Goal: Task Accomplishment & Management: Manage account settings

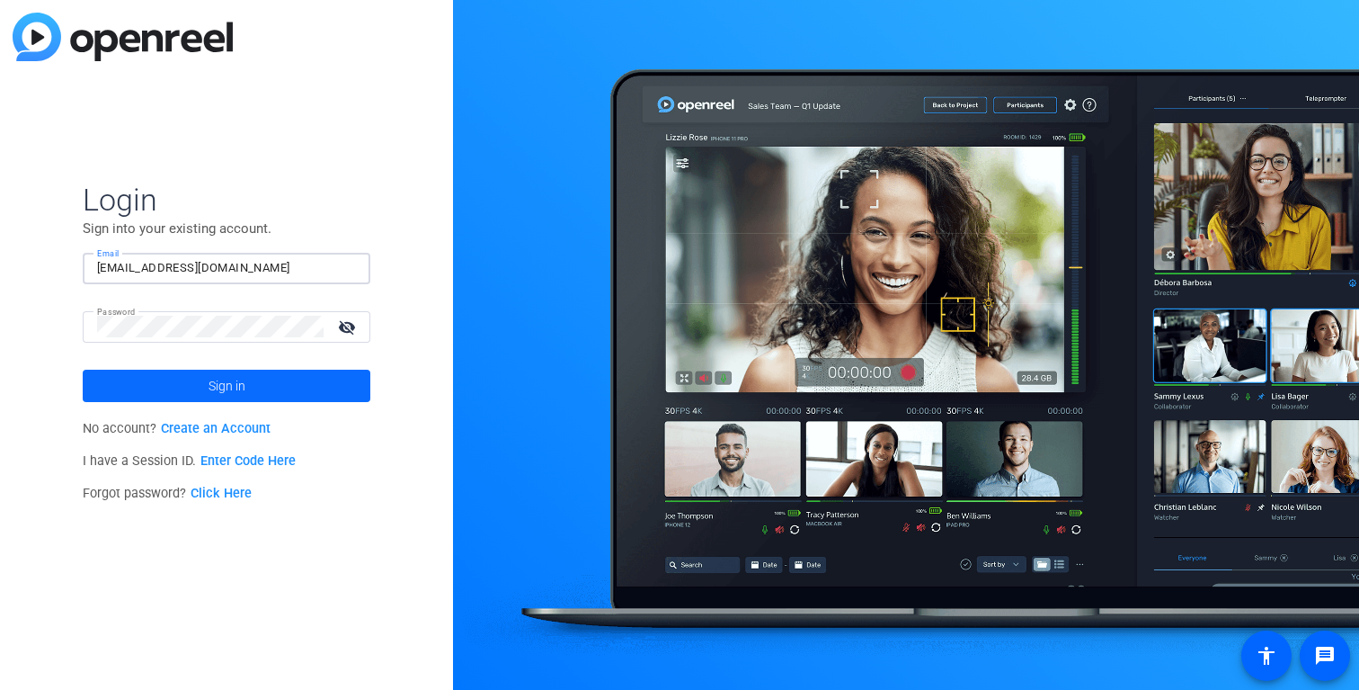
click at [245, 390] on span at bounding box center [227, 385] width 288 height 43
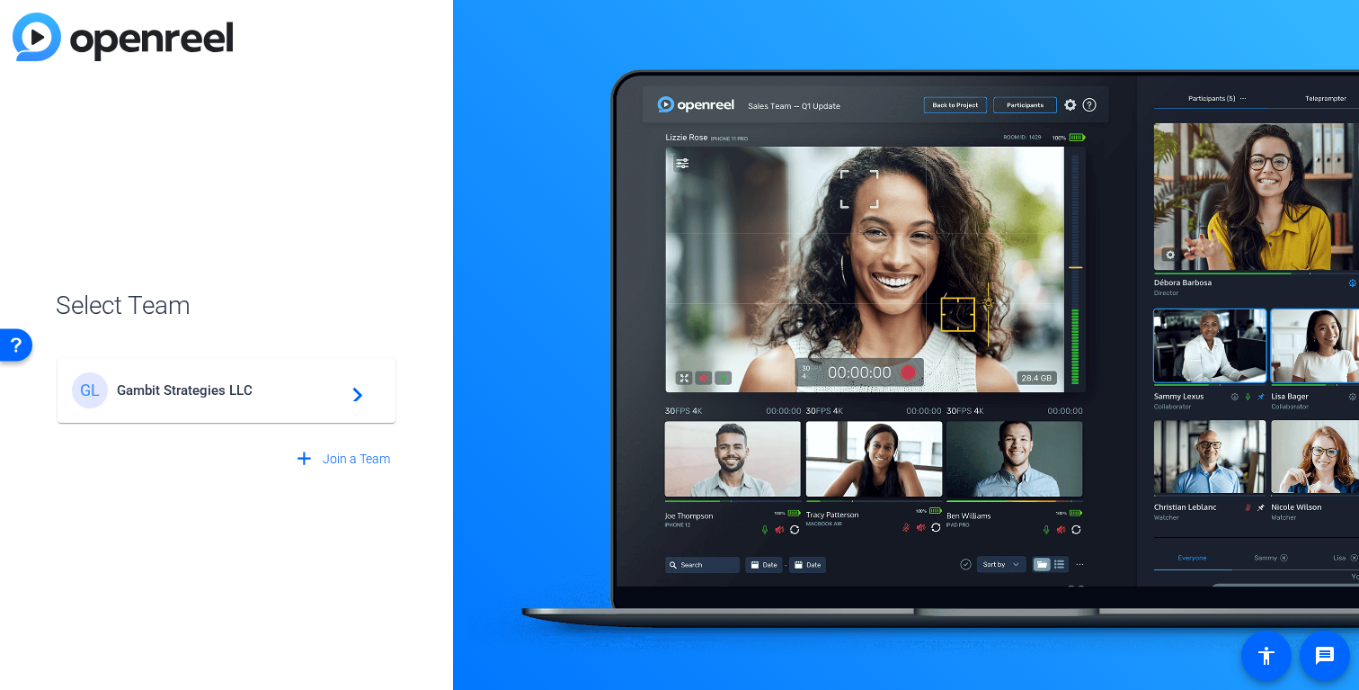
click at [245, 390] on span "Gambit Strategies LLC" at bounding box center [229, 390] width 225 height 16
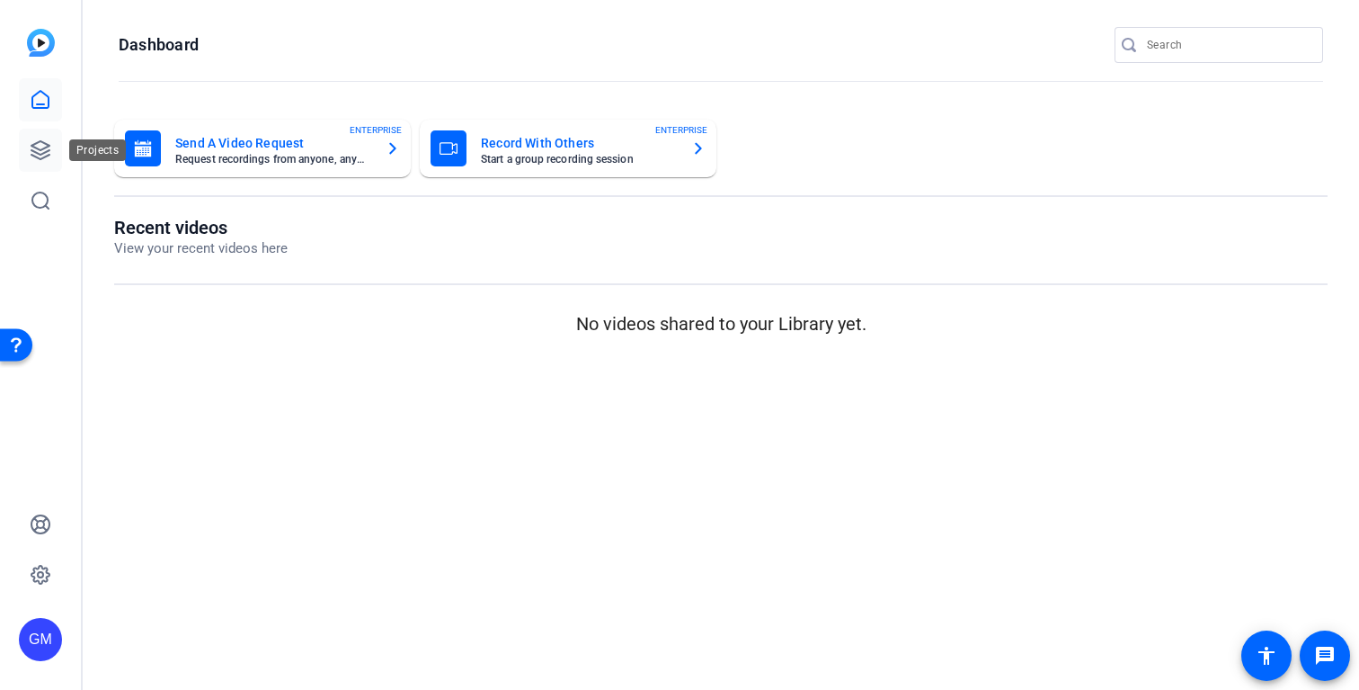
click at [34, 158] on icon at bounding box center [41, 150] width 22 height 22
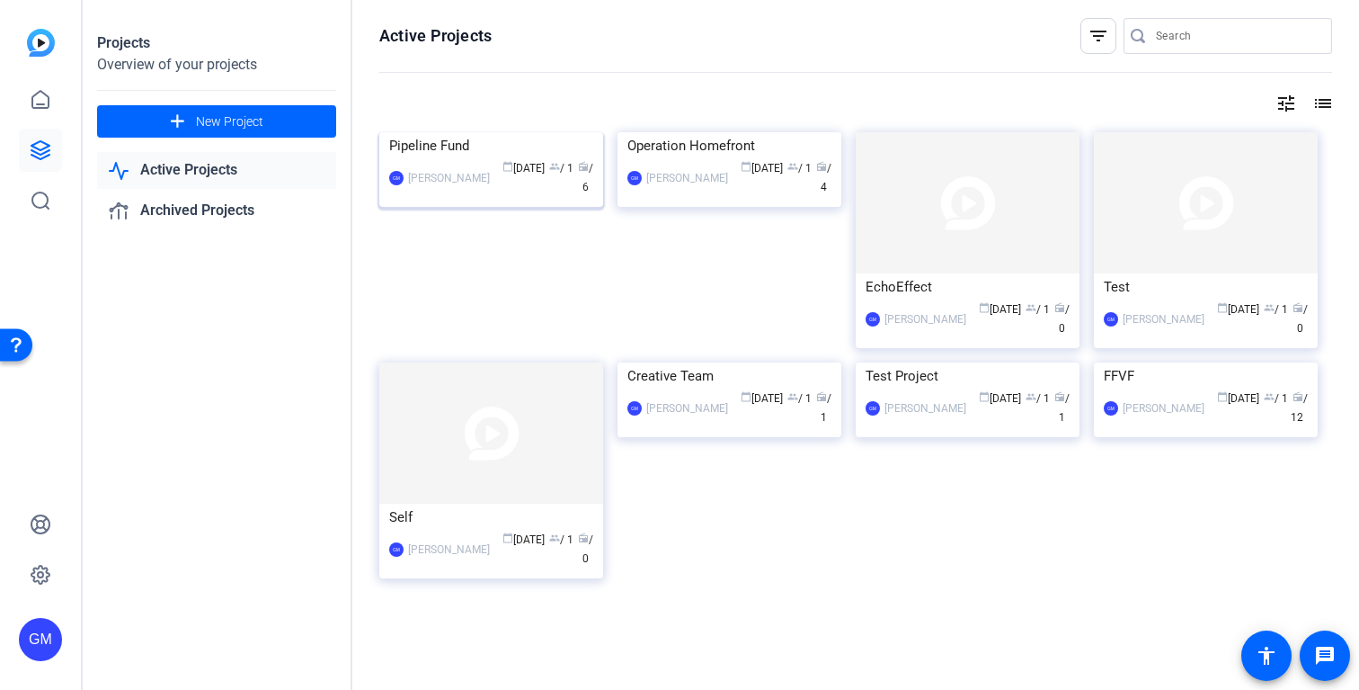
click at [475, 159] on div "Pipeline Fund" at bounding box center [491, 145] width 204 height 27
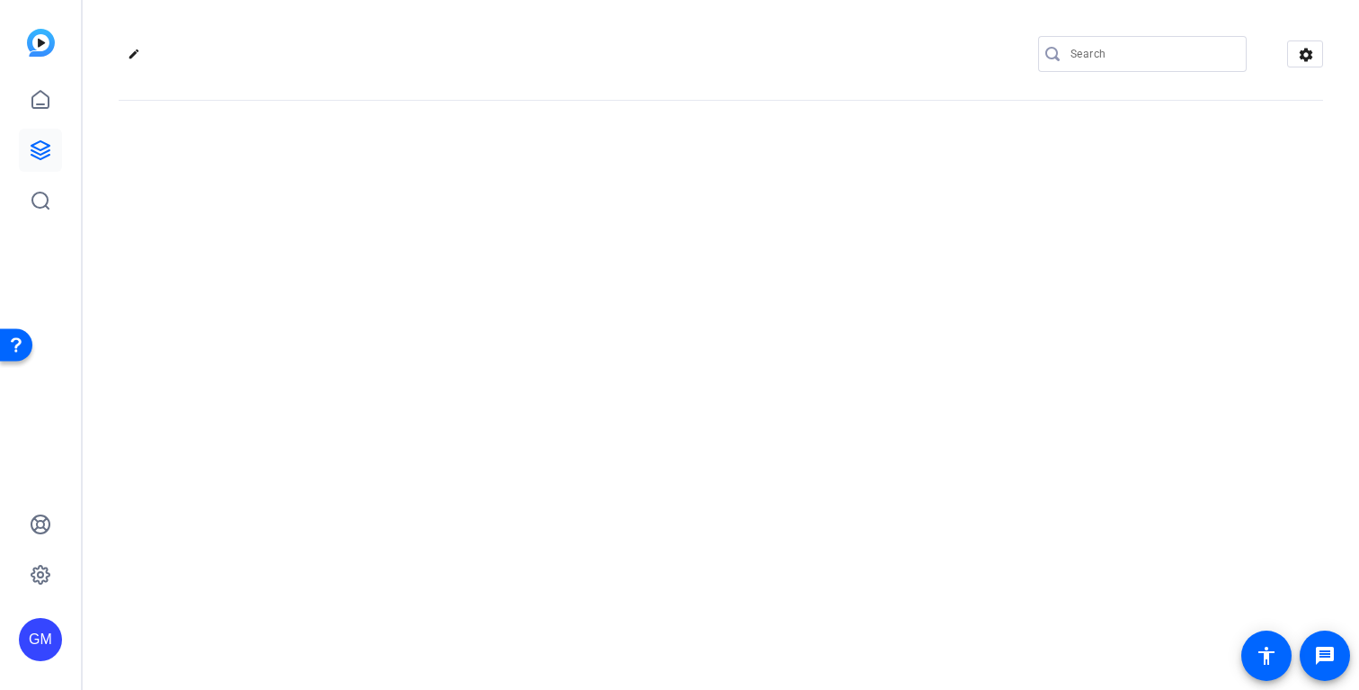
click at [475, 279] on div "edit settings" at bounding box center [721, 345] width 1277 height 690
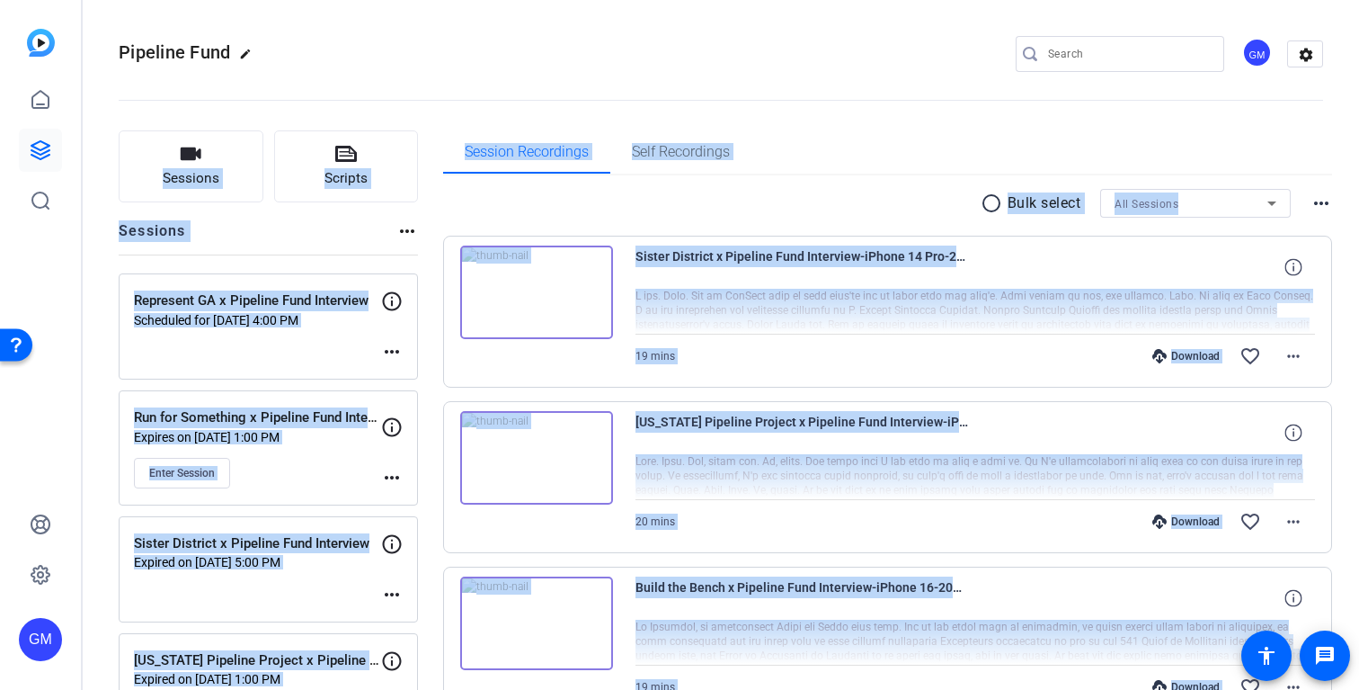
click at [460, 206] on div "radio_button_unchecked Bulk select All Sessions more_horiz" at bounding box center [888, 203] width 890 height 29
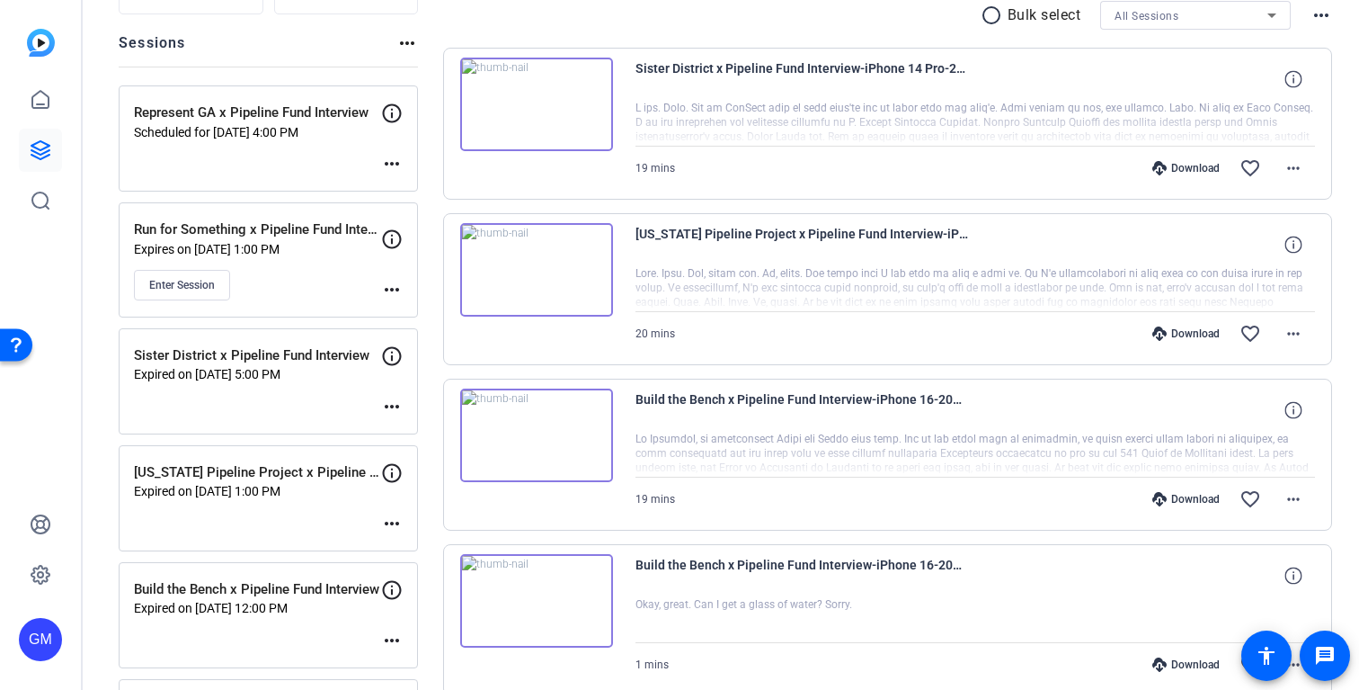
scroll to position [200, 0]
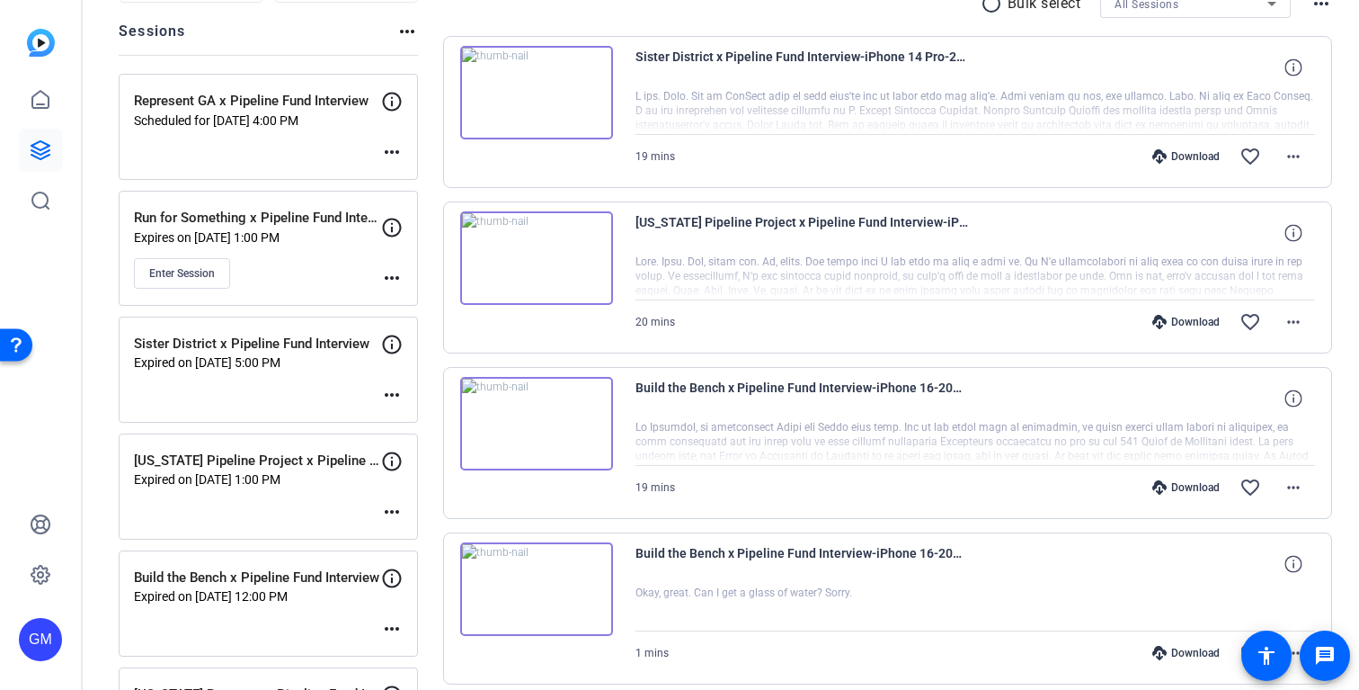
click at [388, 276] on mat-icon "more_horiz" at bounding box center [392, 278] width 22 height 22
click at [420, 300] on span "Edit Session" at bounding box center [437, 304] width 82 height 22
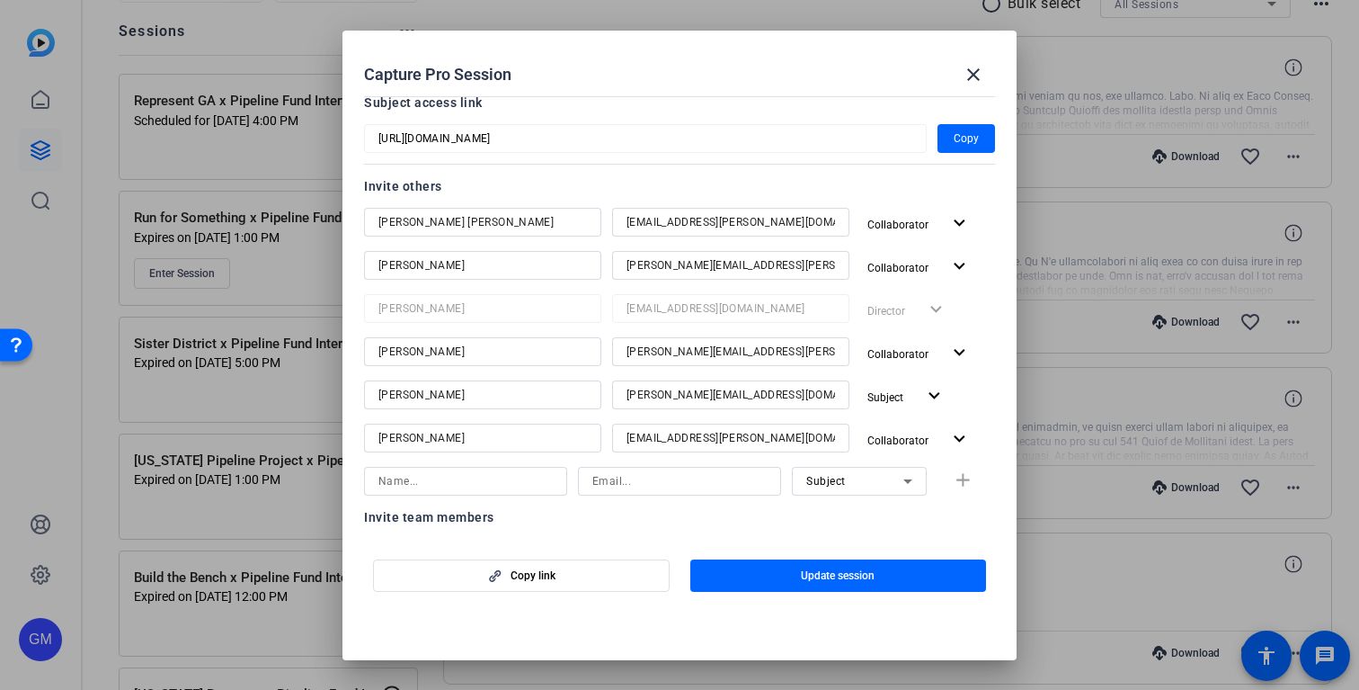
scroll to position [206, 0]
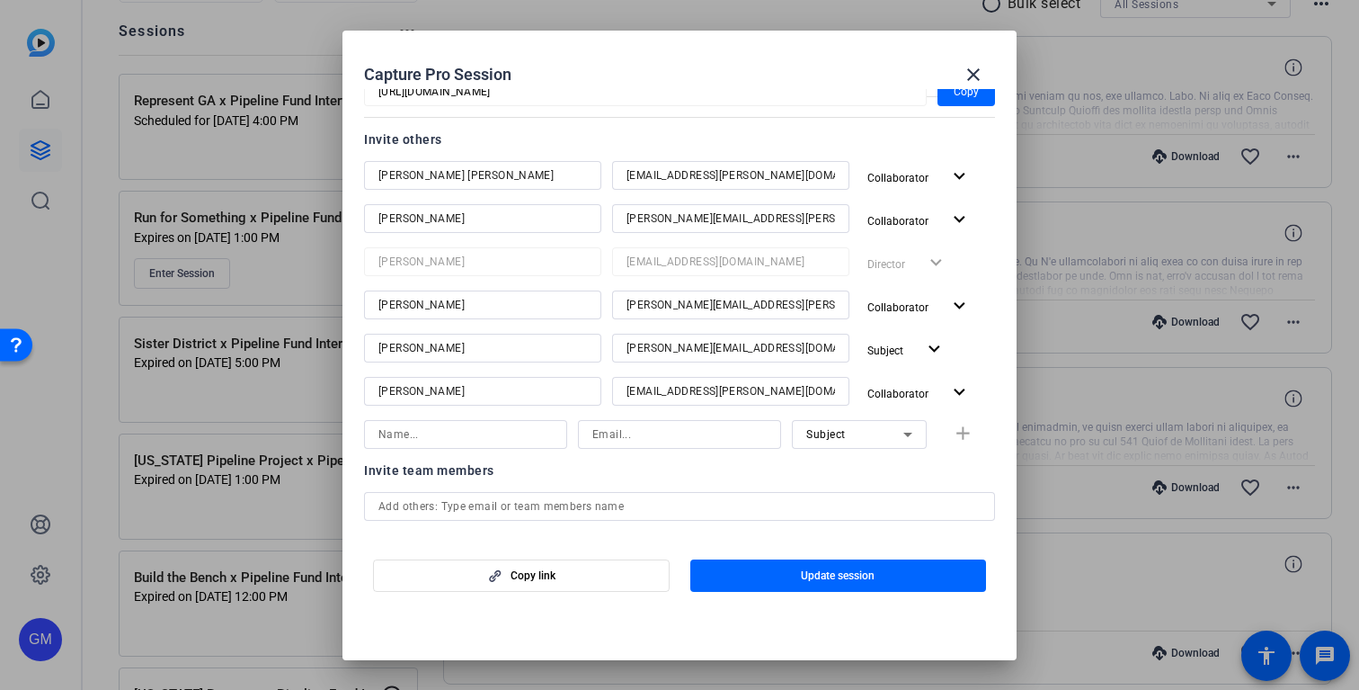
click at [446, 441] on input at bounding box center [465, 434] width 174 height 22
type input "[PERSON_NAME]"
click at [588, 425] on div at bounding box center [679, 434] width 203 height 29
type input "germain.mccarthy@gambitstrategies.com"
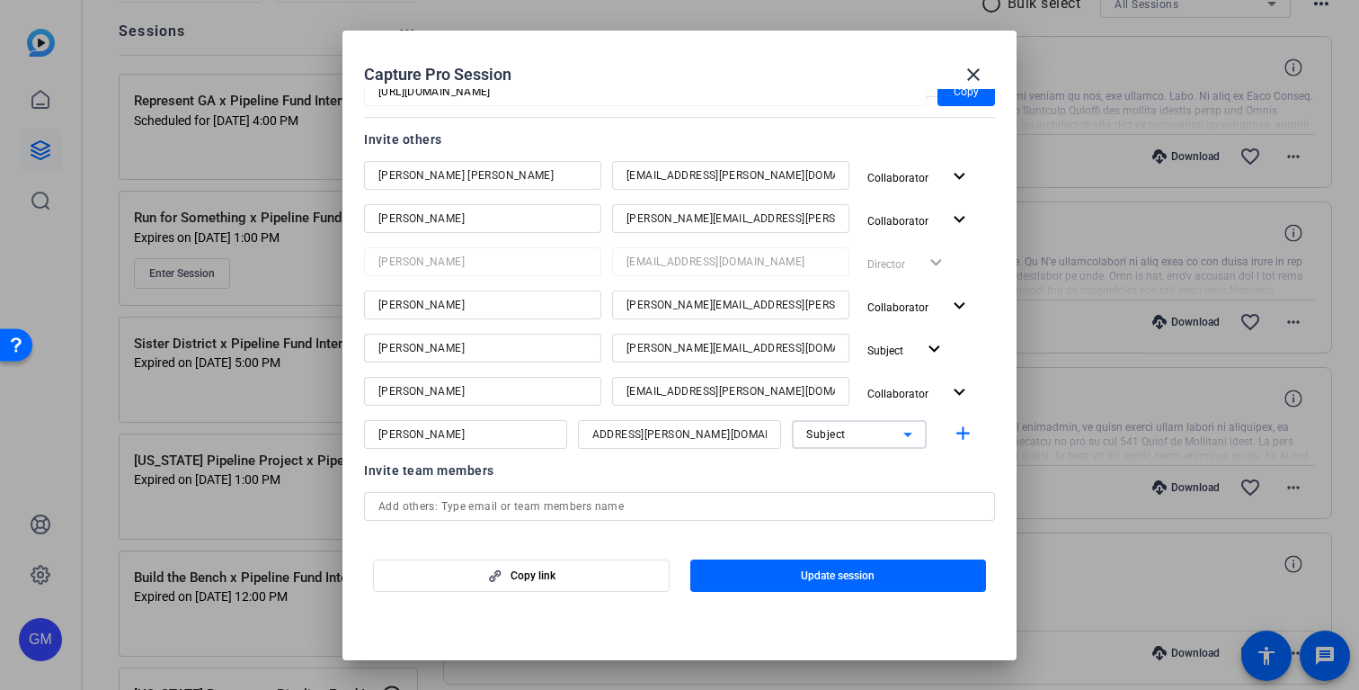
scroll to position [0, 0]
click at [861, 444] on div "Subject" at bounding box center [854, 434] width 97 height 22
click at [843, 463] on span "Collaborator" at bounding box center [839, 470] width 66 height 22
click at [957, 423] on mat-icon "add" at bounding box center [963, 434] width 22 height 22
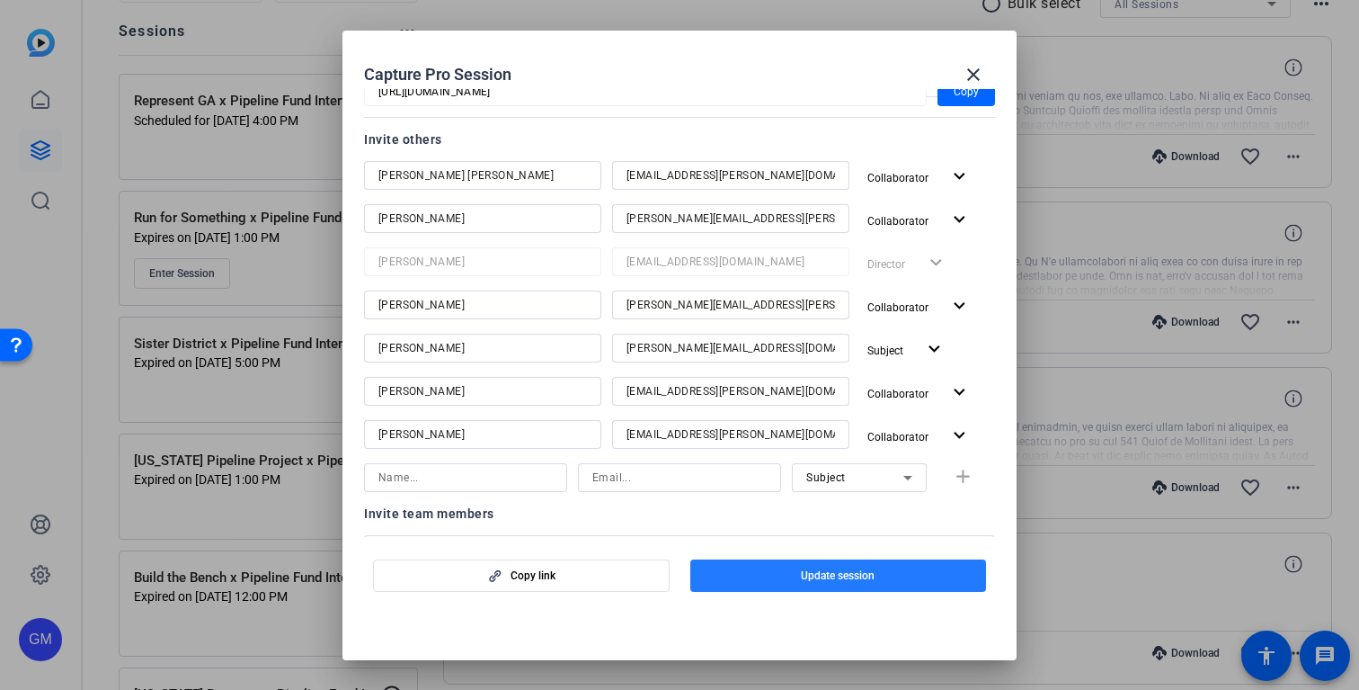
click at [850, 581] on span "Update session" at bounding box center [838, 575] width 74 height 14
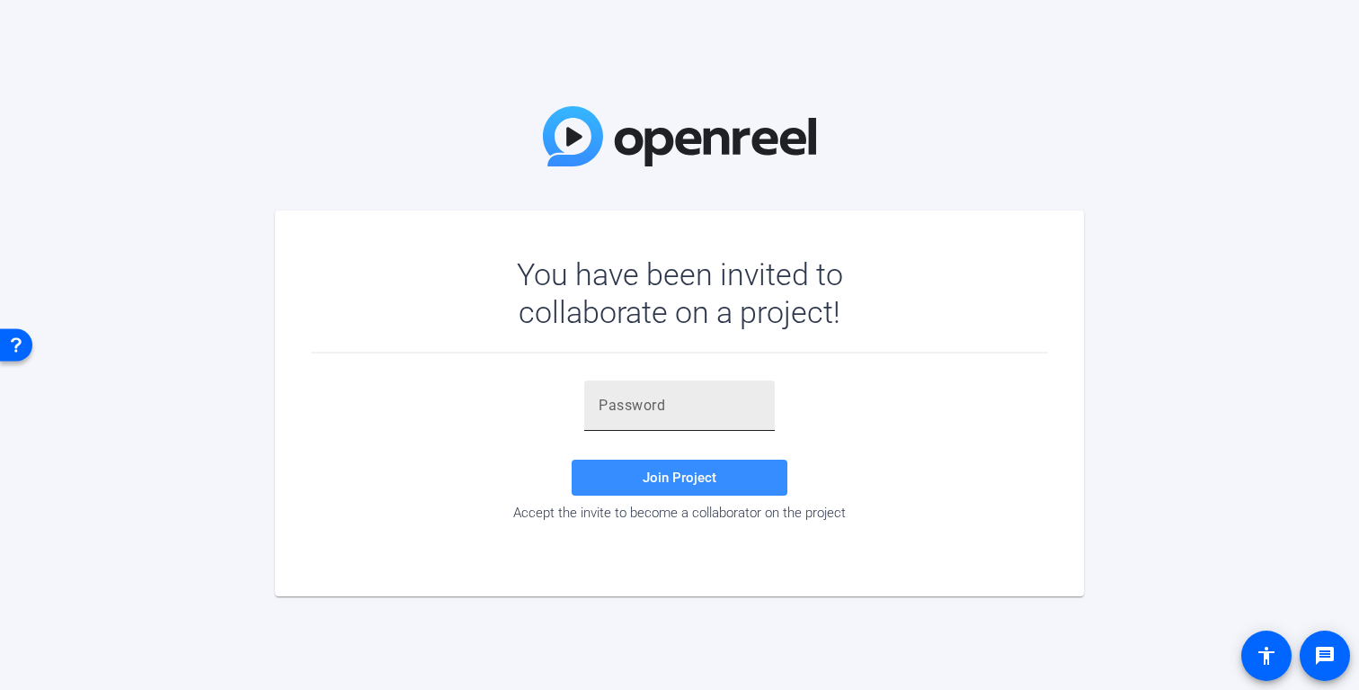
click at [661, 398] on input "text" at bounding box center [680, 406] width 162 height 22
paste input "VzGRM$"
type input "VzGRM$"
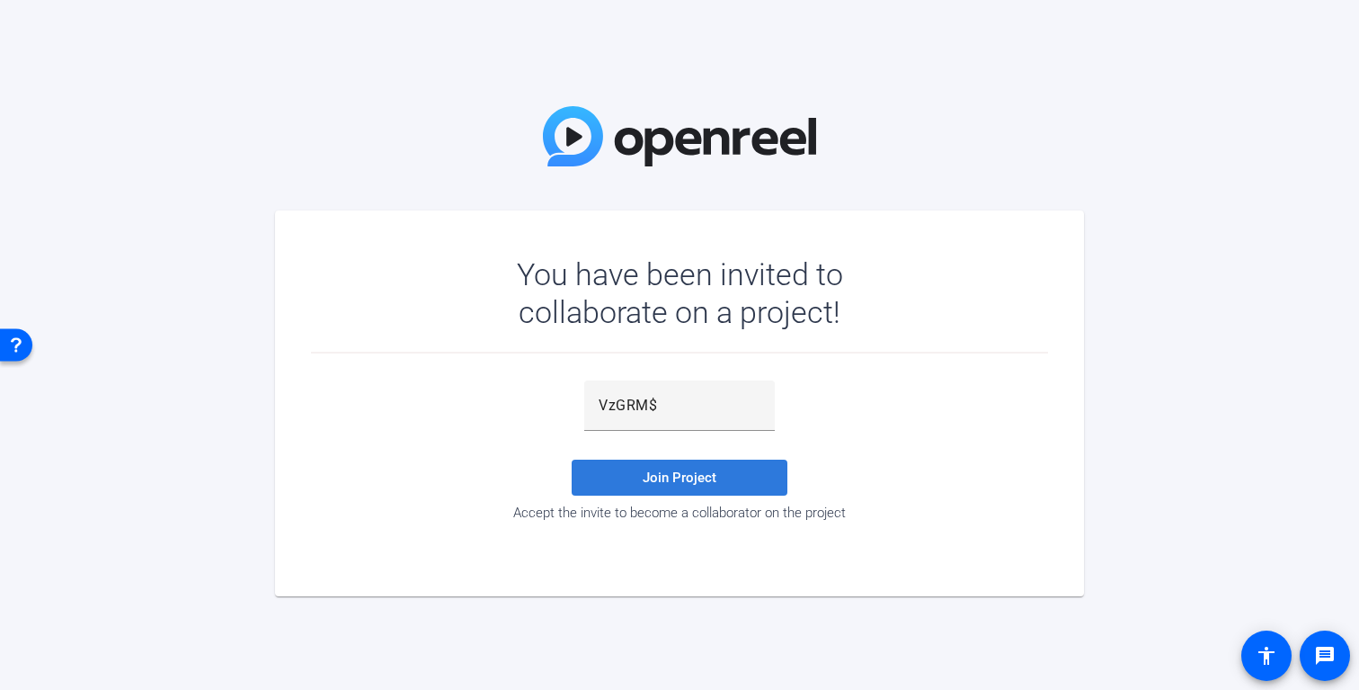
click at [633, 477] on span at bounding box center [680, 477] width 216 height 43
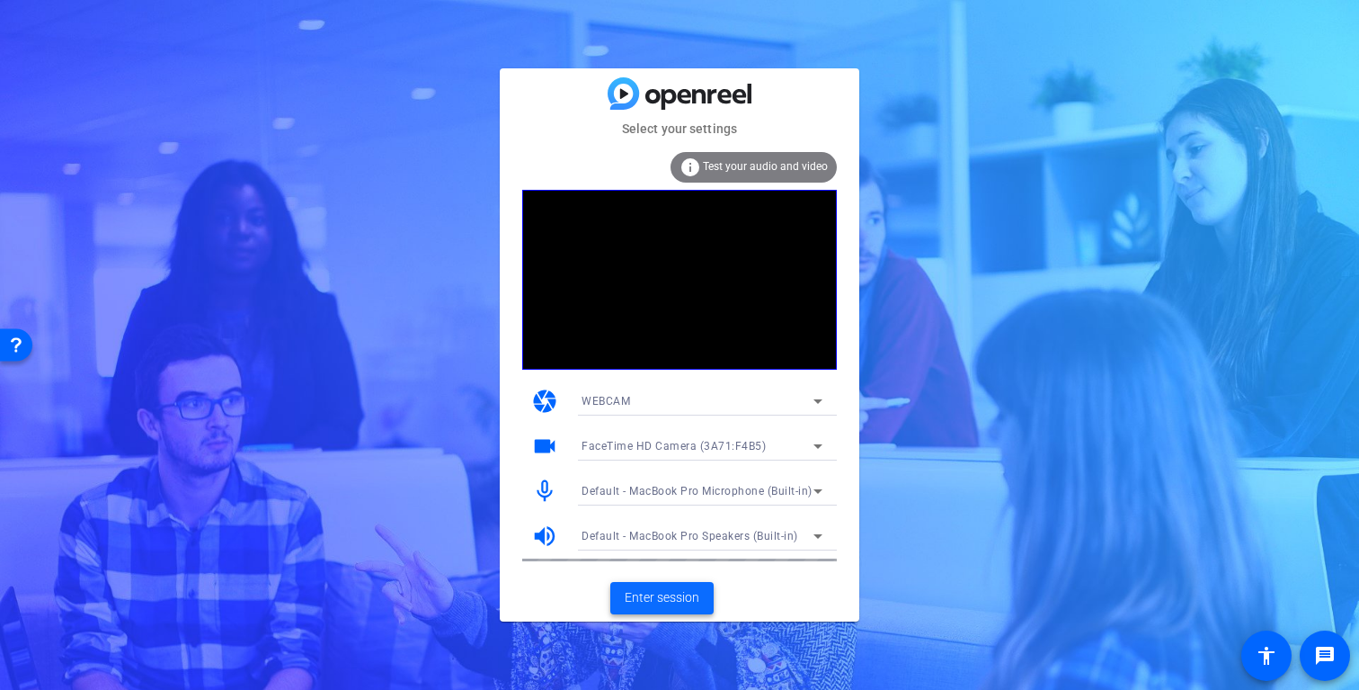
click at [679, 593] on span "Enter session" at bounding box center [662, 597] width 75 height 19
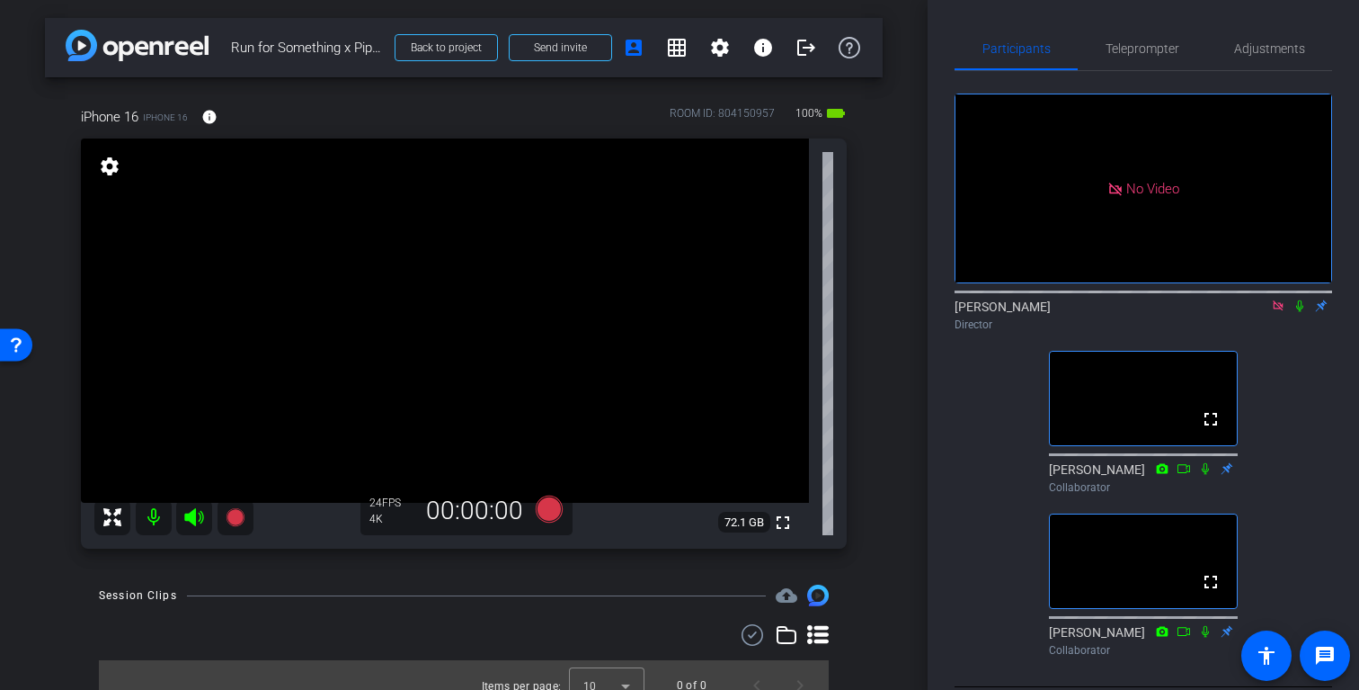
click at [1298, 312] on icon at bounding box center [1299, 306] width 7 height 12
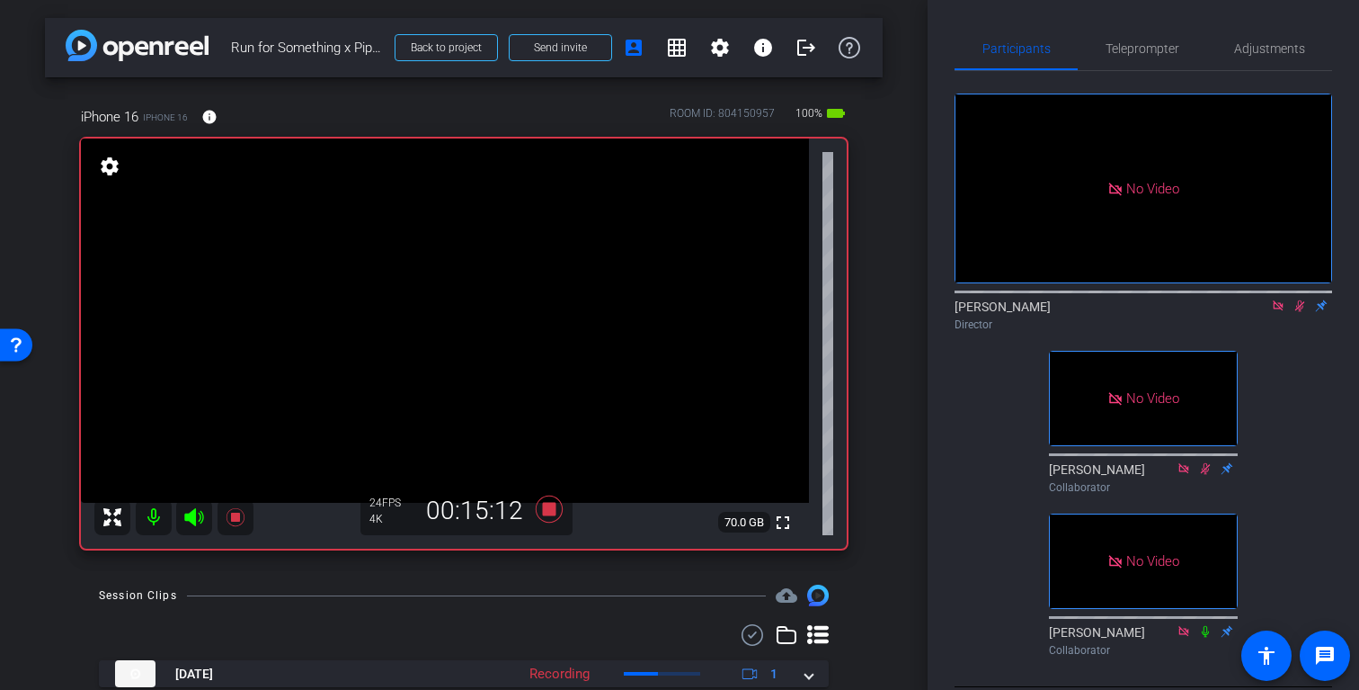
click at [1298, 312] on icon at bounding box center [1300, 306] width 10 height 12
